Goal: Find specific page/section: Find specific page/section

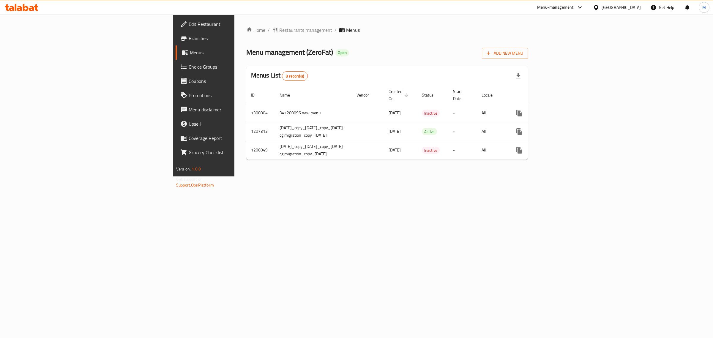
click at [599, 6] on icon at bounding box center [596, 7] width 6 height 6
click at [571, 57] on div "[GEOGRAPHIC_DATA]" at bounding box center [595, 61] width 89 height 14
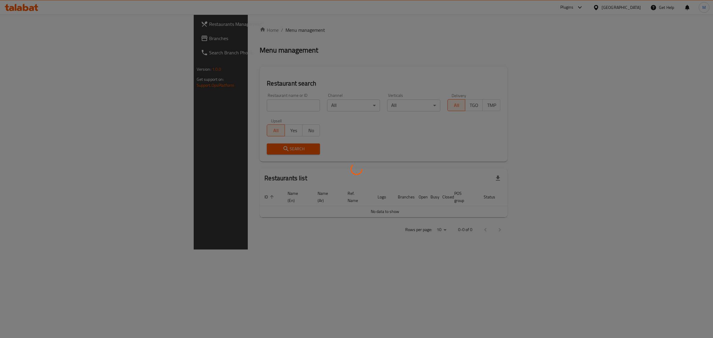
click at [593, 9] on div at bounding box center [356, 169] width 713 height 338
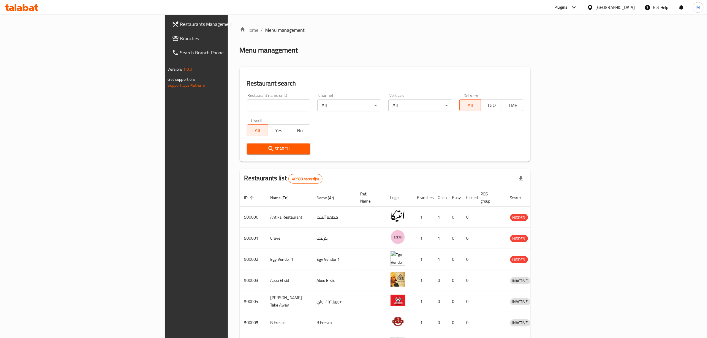
click at [595, 15] on div "​ Plugins [GEOGRAPHIC_DATA] Get Help M Restaurants Management Branches Search B…" at bounding box center [353, 176] width 707 height 323
click at [568, 7] on div "Plugins" at bounding box center [560, 7] width 13 height 7
click at [541, 70] on div "Incentive Orchestrator" at bounding box center [543, 67] width 41 height 7
